Goal: Check status: Check status

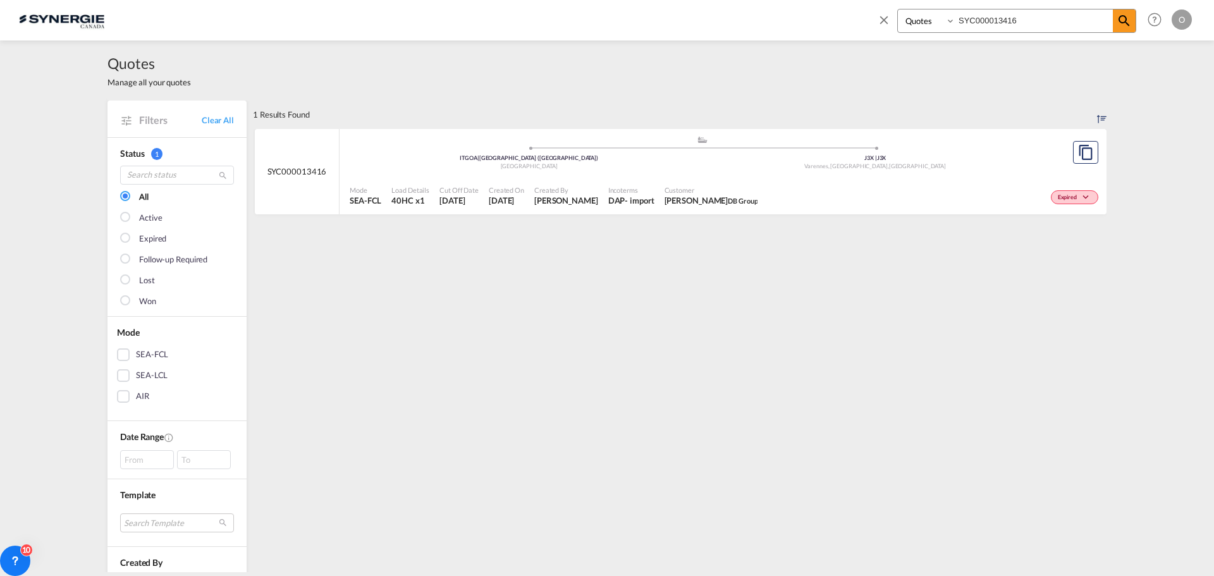
select select "Quotes"
click at [661, 19] on div "Bookings Quotes Enquiries SYC000013416 Help Resources Product Release O My Prof…" at bounding box center [607, 19] width 1176 height 39
click at [1036, 12] on input at bounding box center [1033, 20] width 157 height 22
paste input "SYC000013441"
type input "SYC000013441"
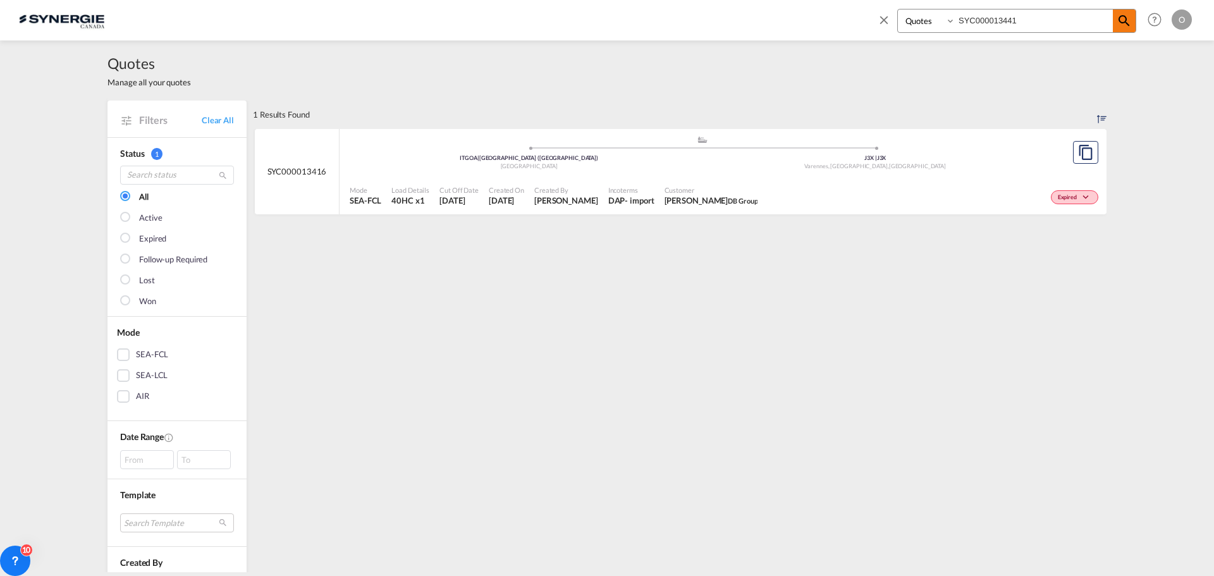
click at [1126, 24] on md-icon "icon-magnify" at bounding box center [1124, 20] width 15 height 15
click at [1036, 212] on div "Mode SEA-FCL Load Details 40HC x1 +1 Cut Off Date [DATE] Created On [DATE] Crea…" at bounding box center [723, 196] width 767 height 38
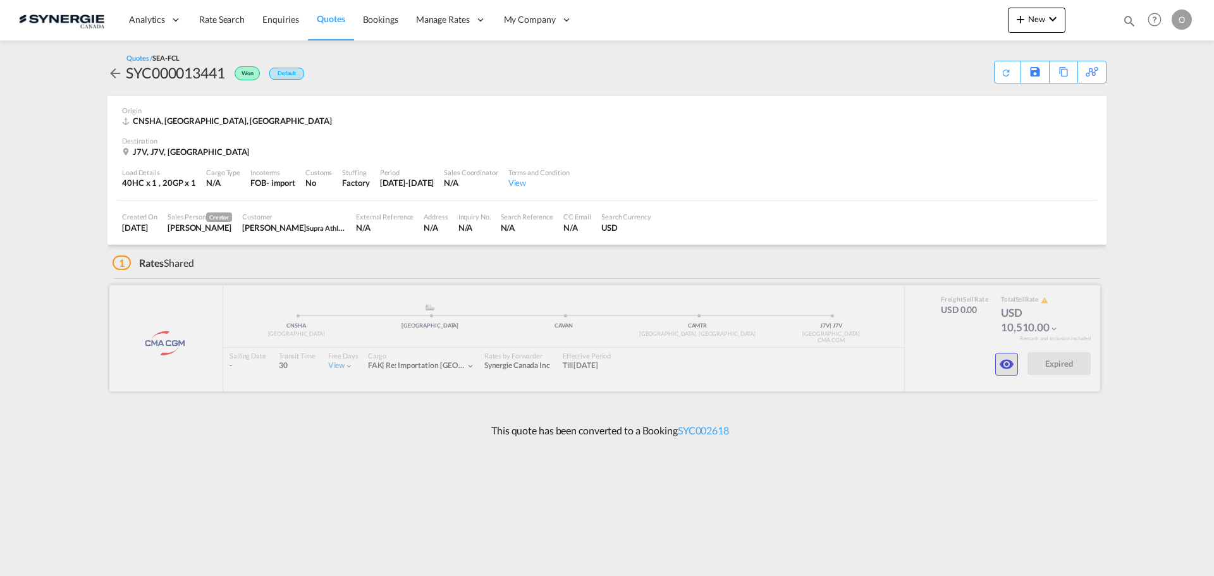
click at [1010, 368] on md-icon "icon-eye" at bounding box center [1006, 364] width 15 height 15
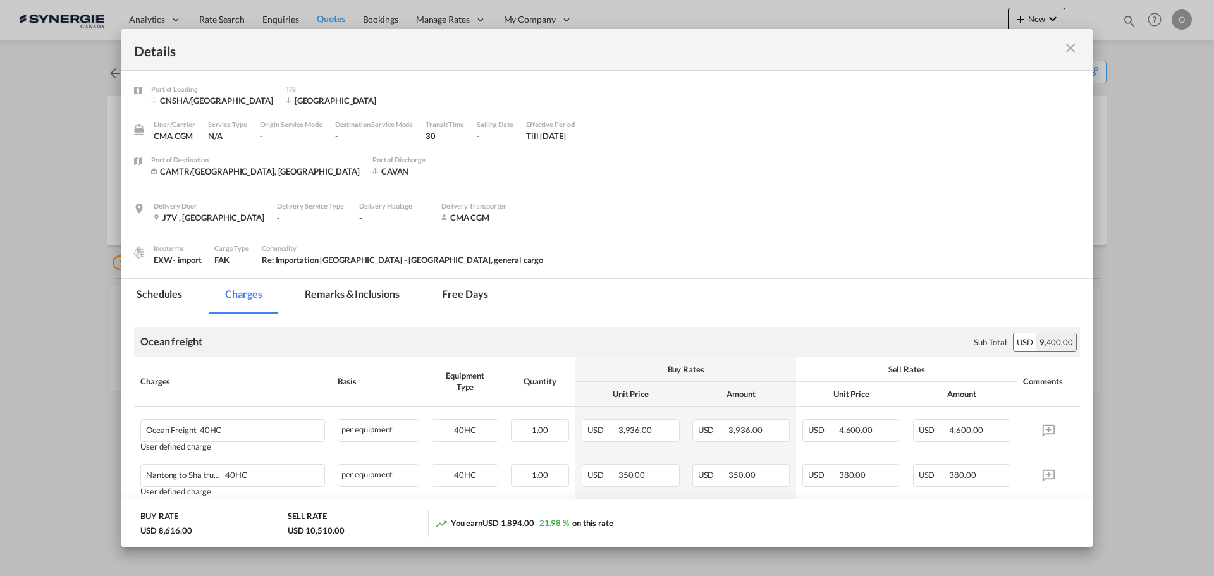
click at [350, 294] on md-tab-item "Remarks & Inclusions" at bounding box center [352, 296] width 125 height 35
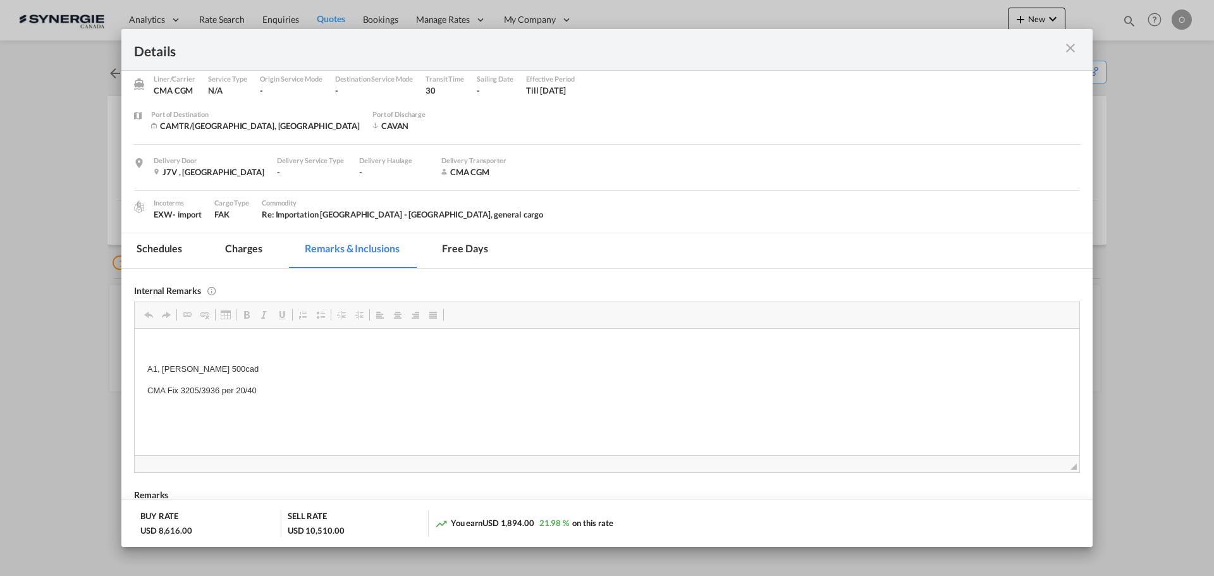
scroll to position [63, 0]
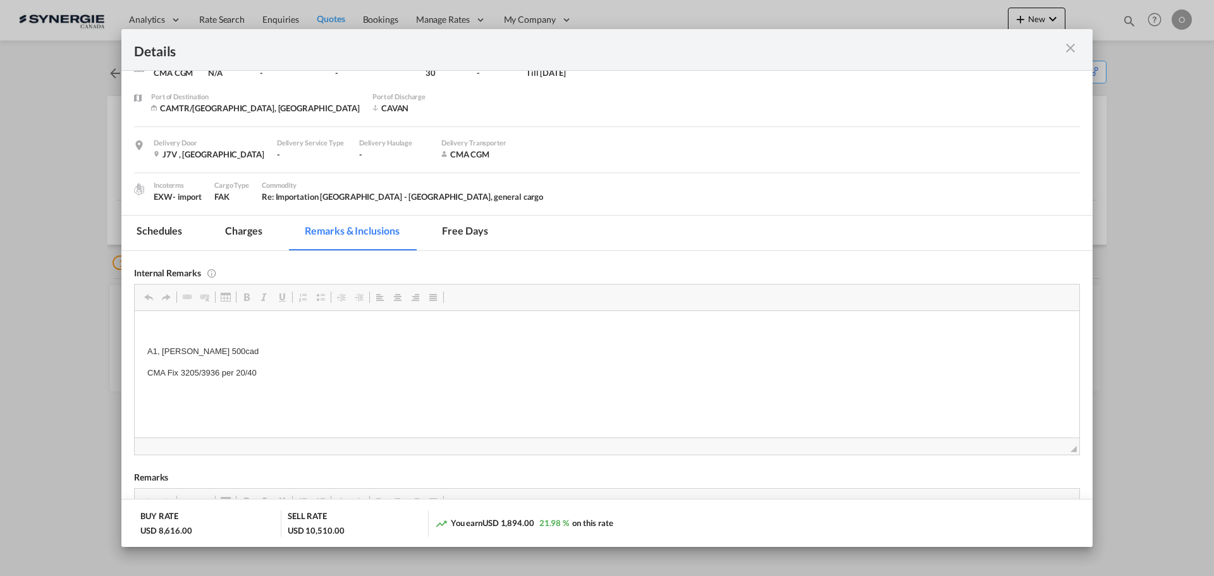
click at [1067, 50] on md-icon "icon-close m-3 fg-AAA8AD cursor" at bounding box center [1070, 47] width 15 height 15
